Goal: Transaction & Acquisition: Purchase product/service

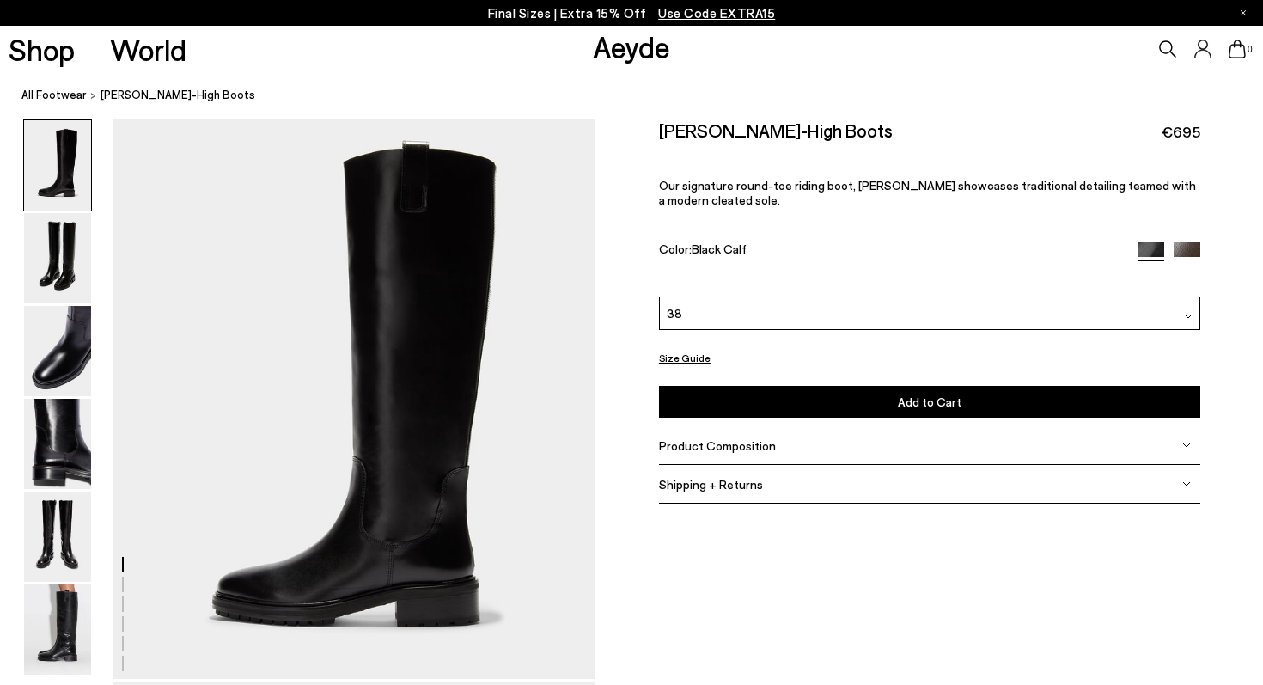
scroll to position [18, 0]
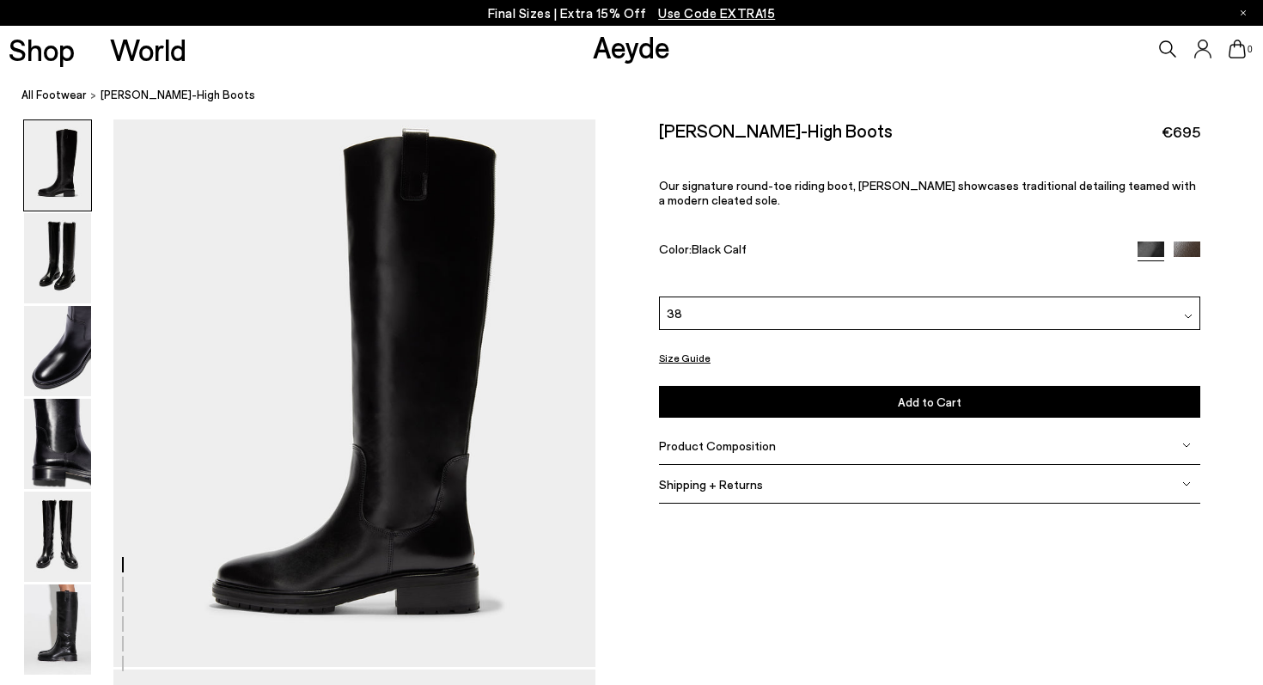
click at [1184, 241] on img at bounding box center [1187, 254] width 27 height 27
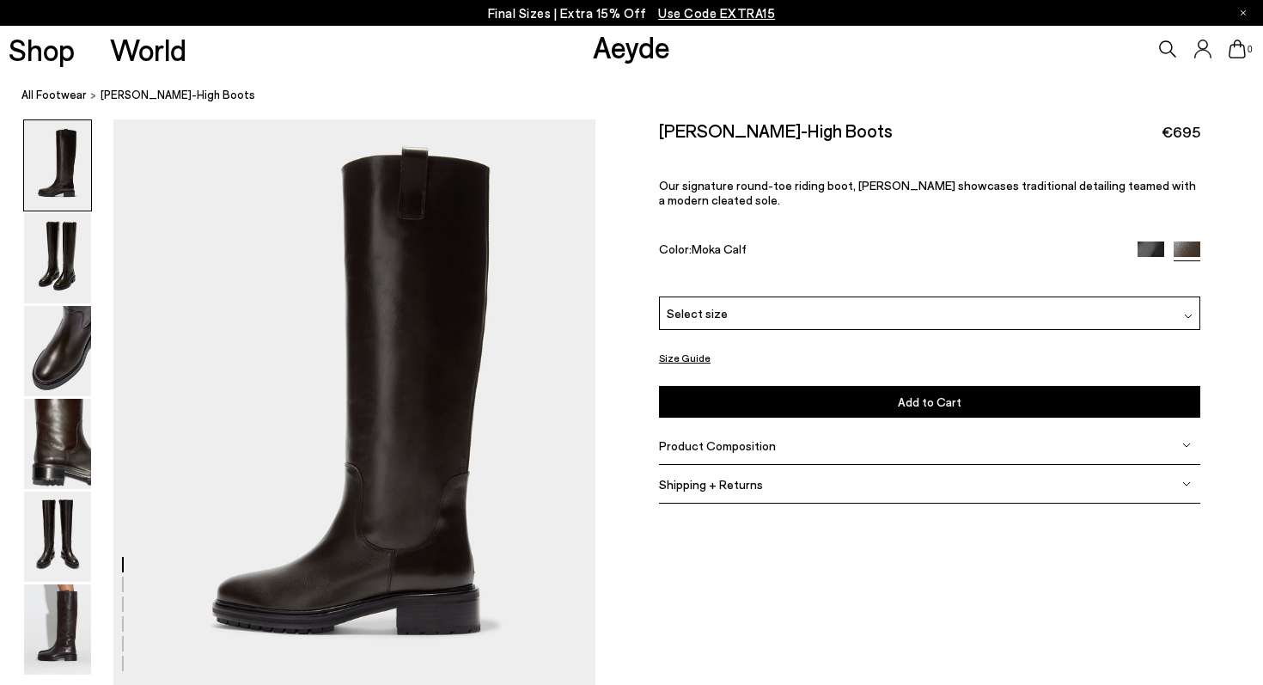
click at [1080, 296] on div "Select size" at bounding box center [929, 313] width 541 height 34
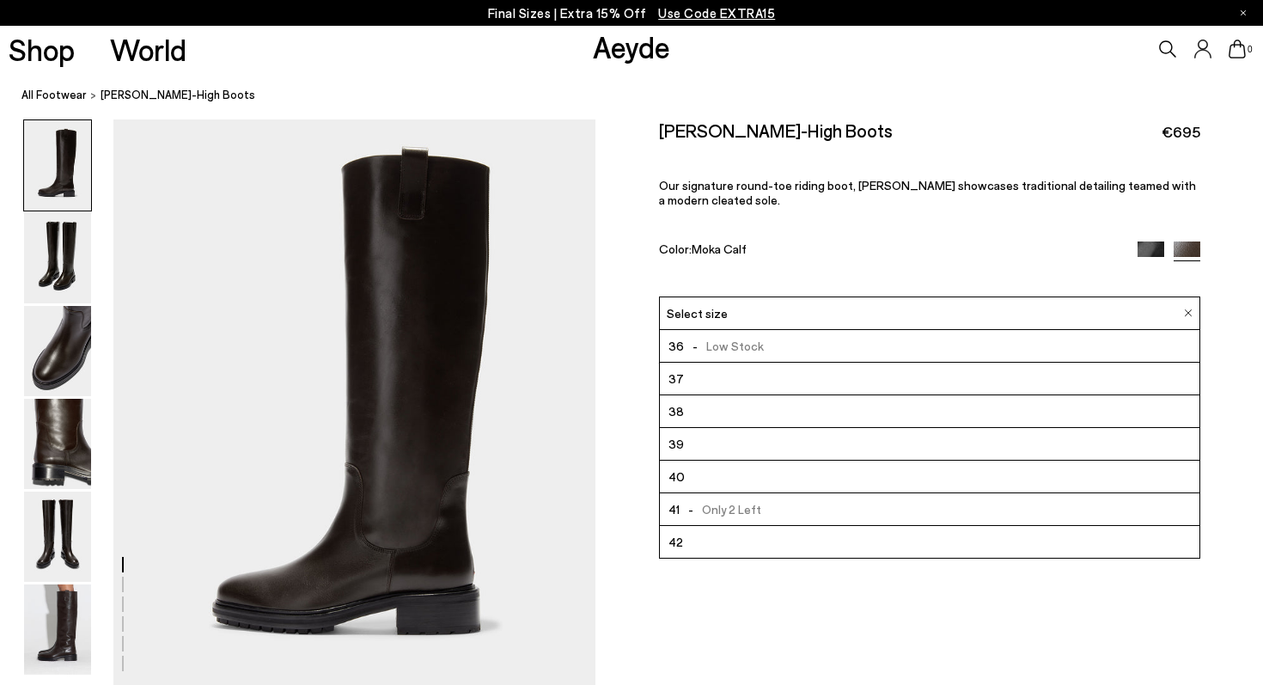
click at [618, 423] on div "Size Guide Shoes Belt Our shoes come in European sizing. The easiest way to mea…" at bounding box center [929, 321] width 668 height 405
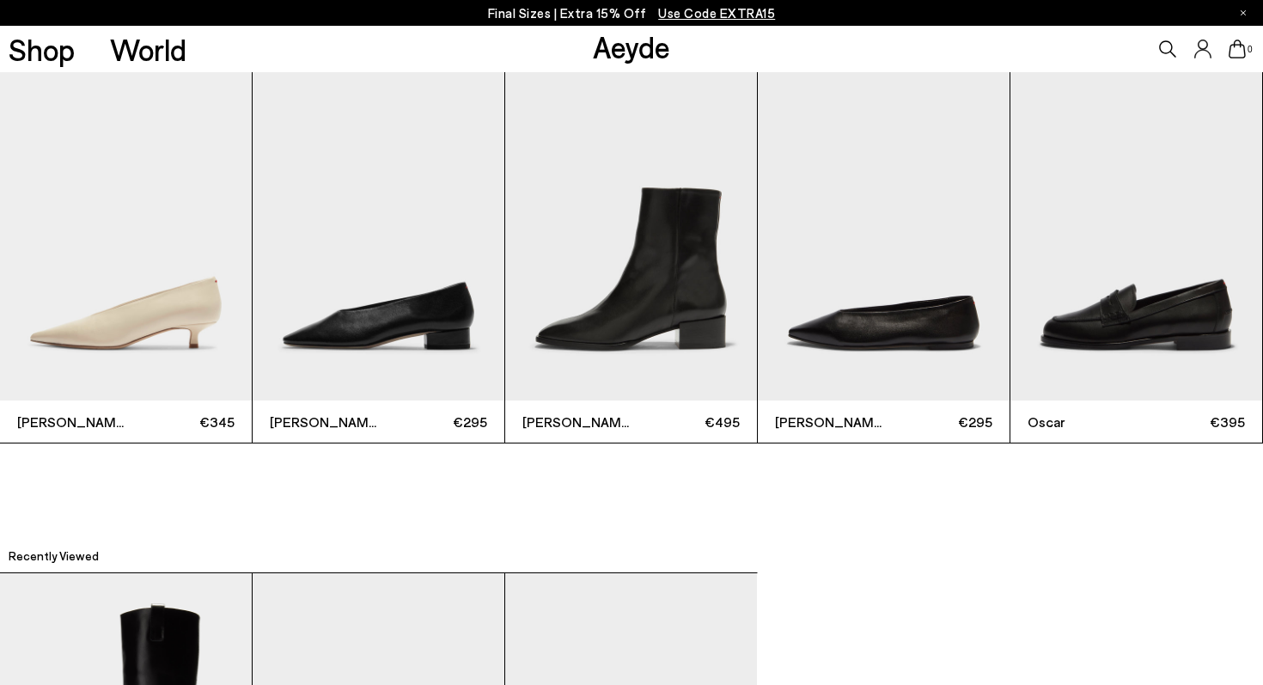
scroll to position [3969, 0]
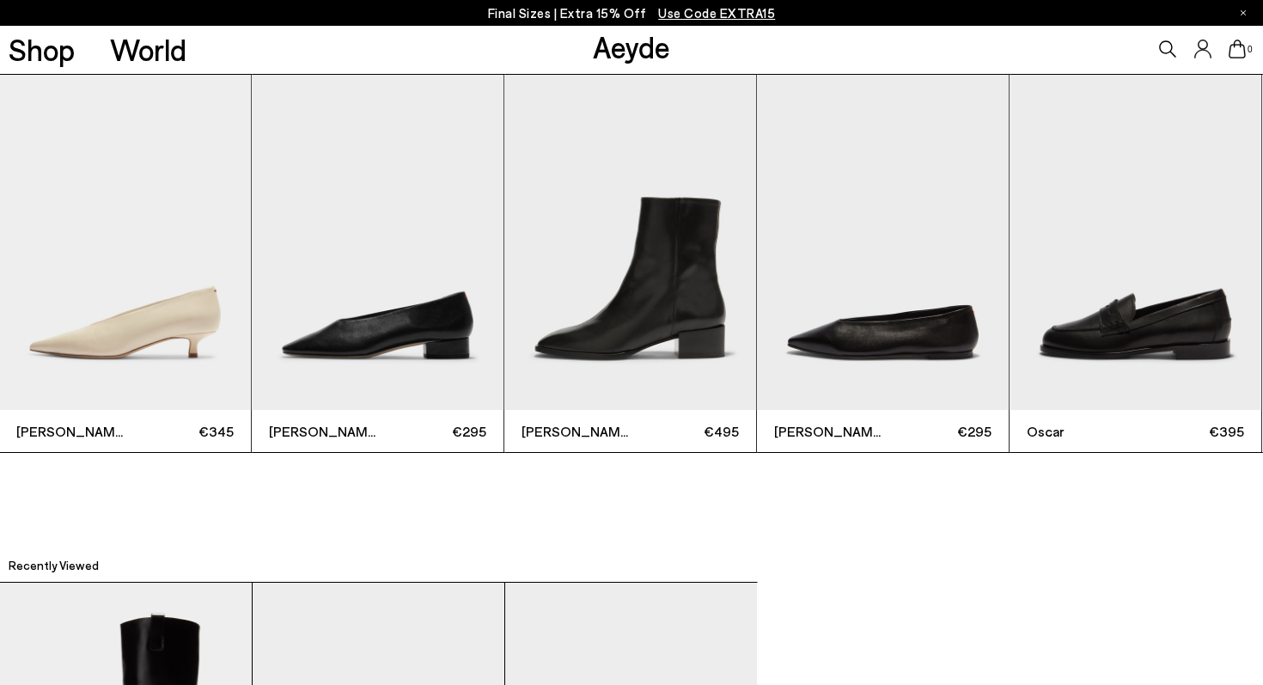
click at [333, 286] on img "2 / 6" at bounding box center [378, 243] width 252 height 336
click at [411, 421] on span "€295" at bounding box center [433, 430] width 109 height 21
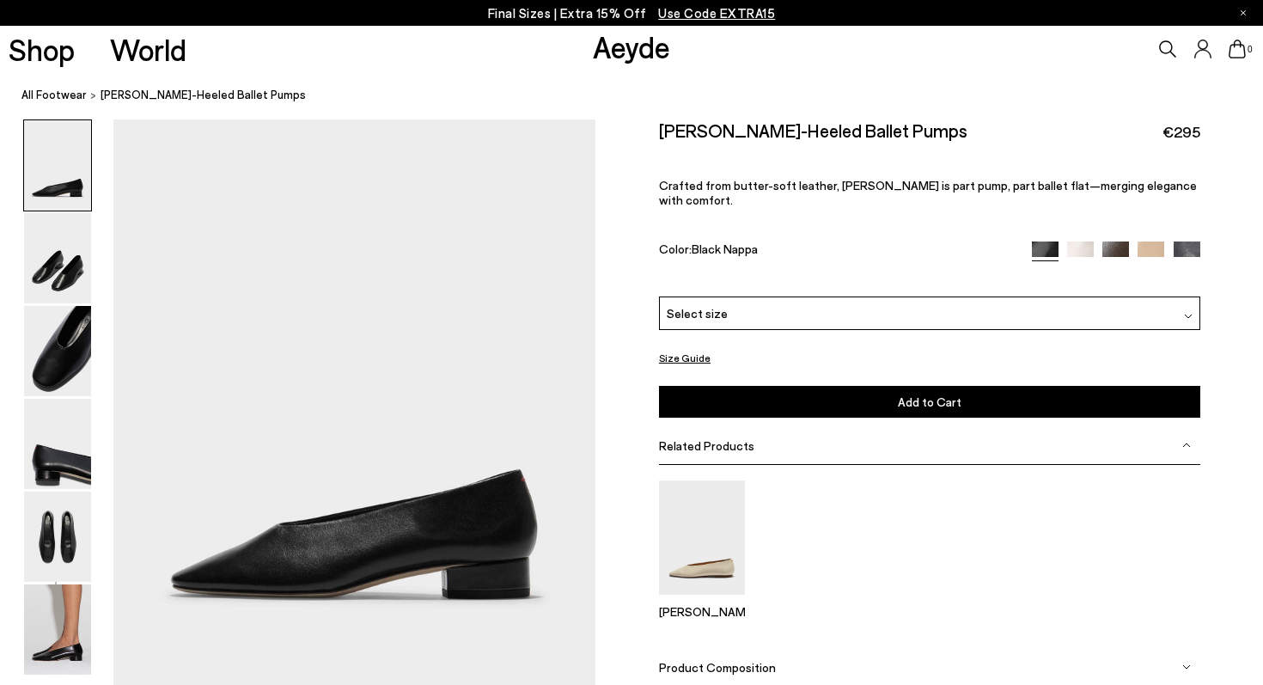
click at [1146, 241] on img at bounding box center [1151, 254] width 27 height 27
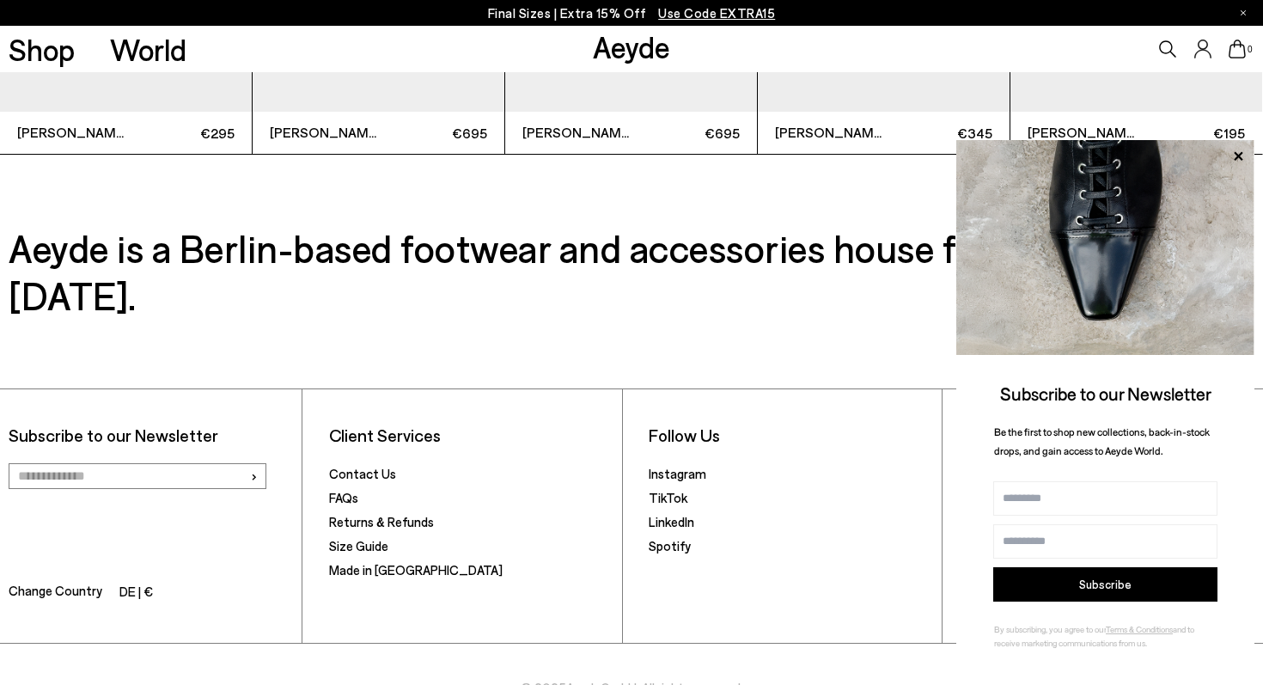
scroll to position [4469, 0]
